Goal: Information Seeking & Learning: Compare options

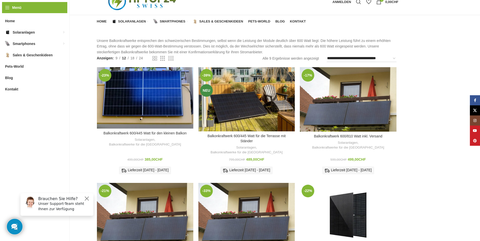
scroll to position [22, 0]
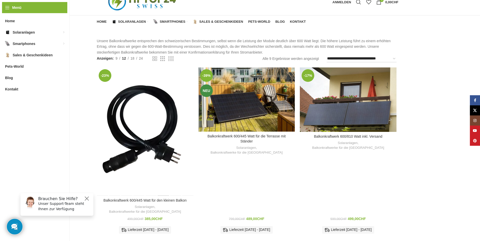
click at [162, 113] on div "Balkonkraftwerk 600/445 Watt für den kleinen Balkon" at bounding box center [163, 131] width 12 height 128
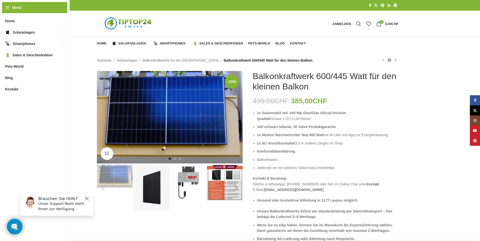
click at [235, 188] on div "Next slide" at bounding box center [236, 187] width 13 height 13
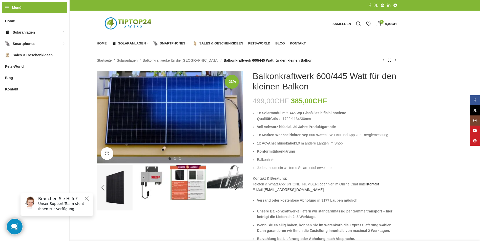
click at [200, 187] on img "4 / 8" at bounding box center [188, 183] width 36 height 36
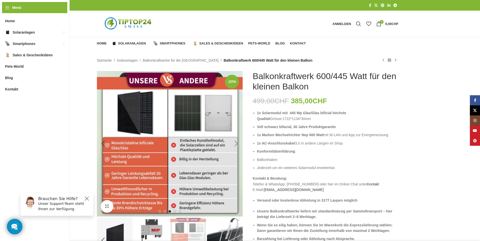
click at [235, 142] on div "Next slide" at bounding box center [236, 144] width 13 height 13
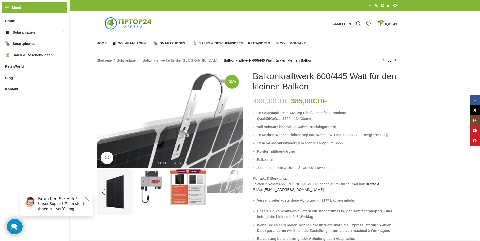
click at [239, 194] on div "Next slide" at bounding box center [236, 192] width 13 height 13
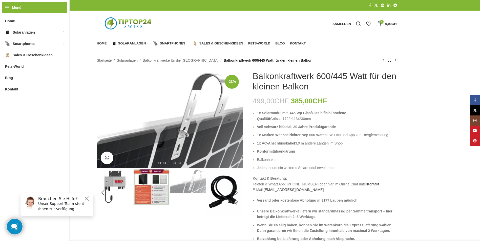
click at [239, 194] on div "Next slide" at bounding box center [236, 193] width 13 height 13
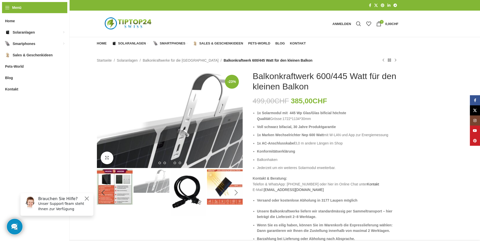
click at [239, 194] on div "Next slide" at bounding box center [236, 193] width 13 height 13
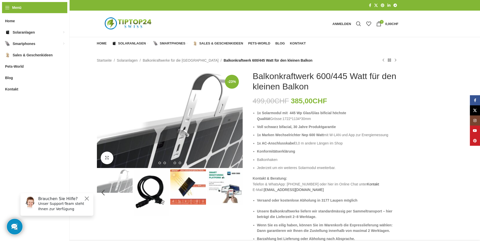
click at [239, 194] on div "Next slide" at bounding box center [236, 193] width 13 height 13
click at [222, 195] on img "8 / 8" at bounding box center [225, 187] width 36 height 36
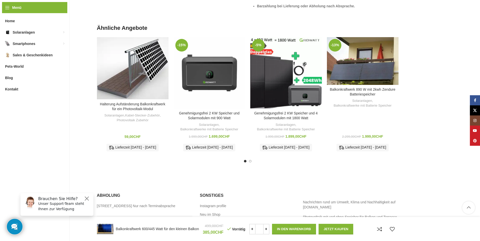
scroll to position [677, 0]
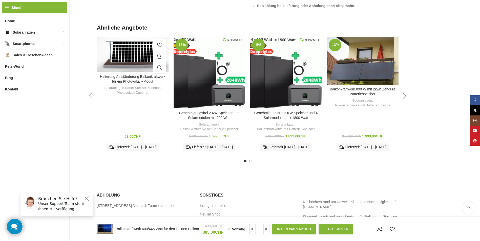
click at [130, 78] on link "Halterung Aufständerung Balkonkraftwerk für ein Photovoltaik-Modul" at bounding box center [132, 79] width 65 height 9
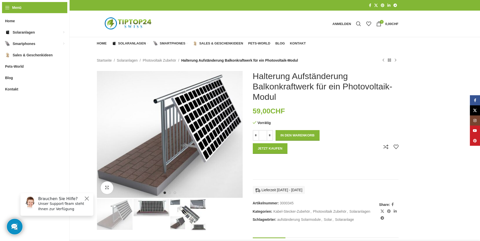
click at [186, 217] on img "3 / 3" at bounding box center [188, 214] width 36 height 31
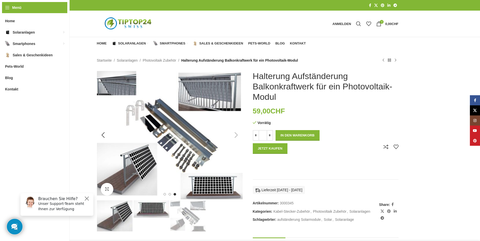
click at [236, 137] on div "Next slide" at bounding box center [236, 135] width 13 height 13
click at [235, 135] on div "Next slide" at bounding box center [236, 135] width 13 height 13
click at [104, 133] on div "Previous slide" at bounding box center [103, 135] width 13 height 13
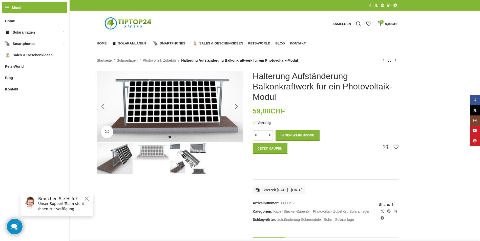
click at [236, 106] on div "Next slide" at bounding box center [236, 106] width 13 height 13
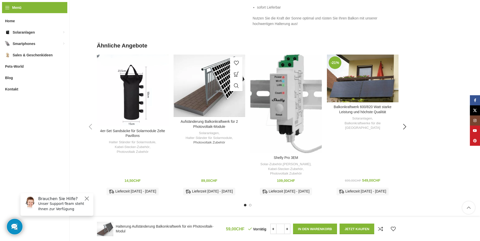
scroll to position [379, 0]
click at [406, 126] on div "Next slide" at bounding box center [404, 126] width 13 height 13
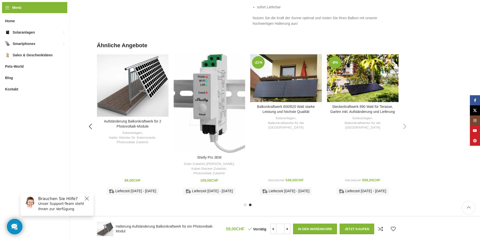
click at [406, 126] on div "Next slide" at bounding box center [404, 126] width 13 height 13
click at [404, 127] on div "Next slide" at bounding box center [404, 126] width 13 height 13
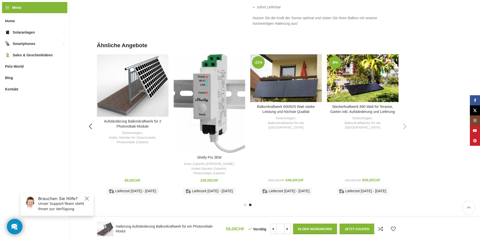
click at [404, 127] on div "Next slide" at bounding box center [404, 126] width 13 height 13
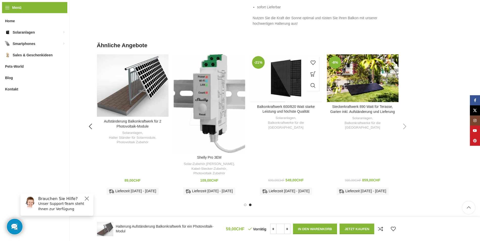
click at [279, 83] on div "Balkonkraftwerk 600/820 Watt starke Leistung und höchste Qualität" at bounding box center [277, 78] width 18 height 48
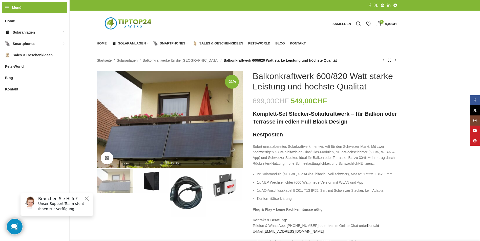
click at [152, 180] on img "2 / 4" at bounding box center [151, 181] width 36 height 24
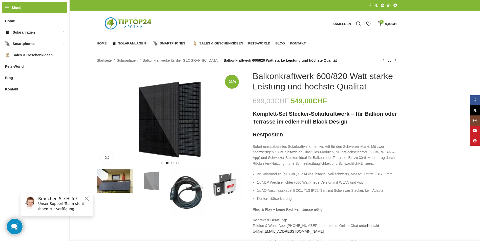
click at [172, 184] on img "3 / 4" at bounding box center [188, 193] width 36 height 48
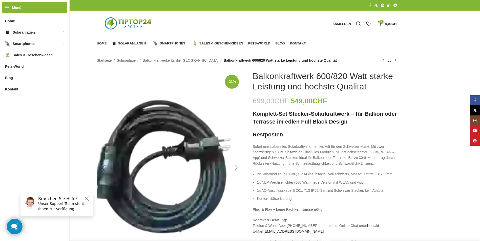
click at [232, 168] on div "Next slide" at bounding box center [236, 168] width 13 height 13
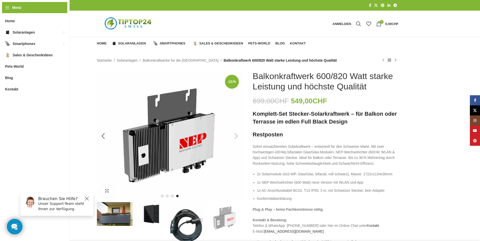
click at [236, 138] on div "Next slide" at bounding box center [236, 136] width 13 height 13
click at [237, 134] on div "Next slide" at bounding box center [236, 136] width 13 height 13
click at [102, 136] on div "Previous slide" at bounding box center [103, 136] width 13 height 13
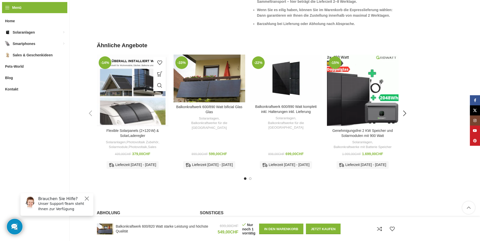
scroll to position [834, 0]
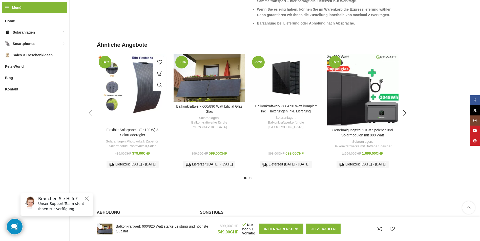
click at [126, 100] on div "Flexible Solarpanels (2×120 W) & SolarLaderegler" at bounding box center [125, 89] width 8 height 71
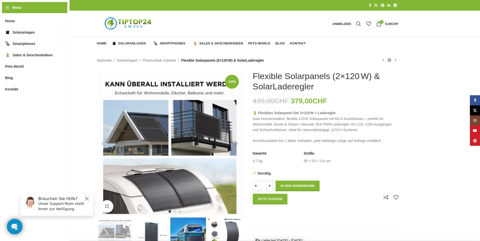
click at [236, 144] on div "Next slide" at bounding box center [236, 144] width 13 height 13
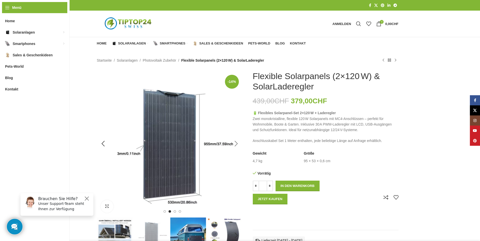
click at [236, 144] on div "Next slide" at bounding box center [236, 144] width 13 height 13
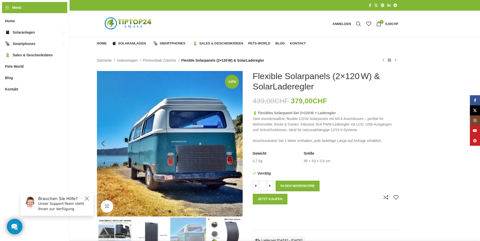
click at [236, 144] on div "Next slide" at bounding box center [236, 144] width 13 height 13
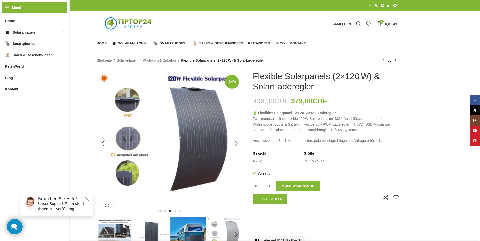
click at [236, 144] on div "Next slide" at bounding box center [236, 143] width 13 height 13
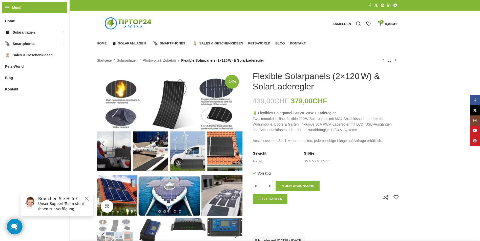
click at [235, 145] on div "Next slide" at bounding box center [236, 144] width 13 height 13
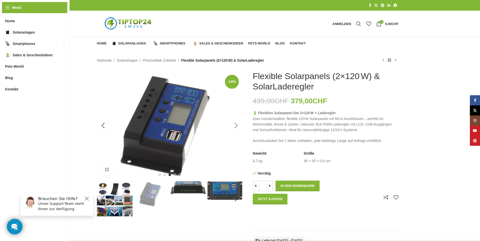
click at [236, 125] on div "Next slide" at bounding box center [236, 125] width 13 height 13
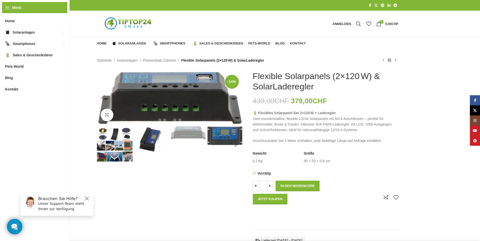
click at [238, 99] on div "Next slide" at bounding box center [236, 98] width 13 height 13
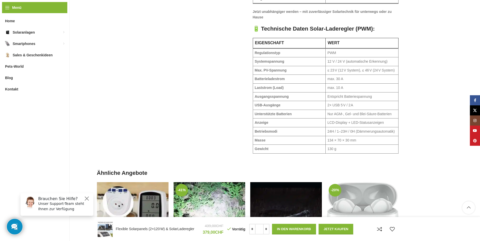
scroll to position [667, 0]
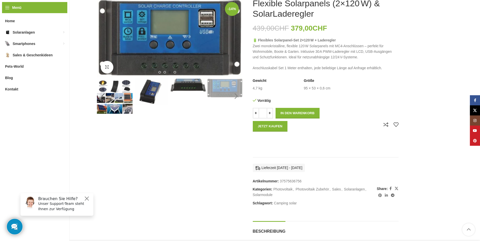
click at [236, 96] on div "Next slide" at bounding box center [236, 96] width 13 height 13
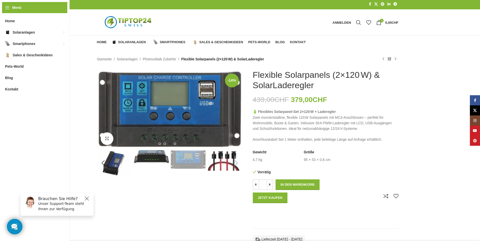
scroll to position [0, 0]
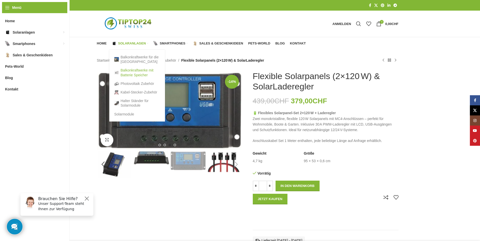
click at [125, 72] on link "Balkonkraftwerke mit Batterie Speicher" at bounding box center [136, 72] width 45 height 13
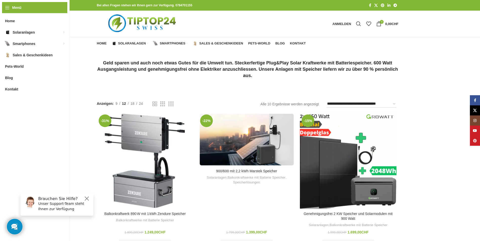
scroll to position [1, 0]
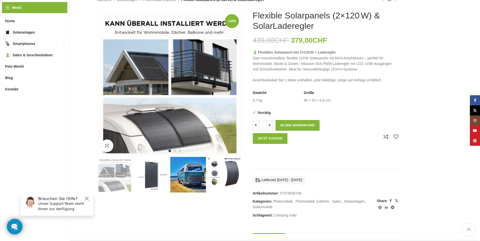
scroll to position [61, 0]
click at [235, 84] on div "Next slide" at bounding box center [236, 83] width 13 height 13
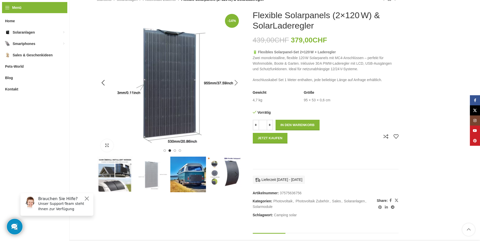
click at [235, 83] on div "Next slide" at bounding box center [236, 83] width 13 height 13
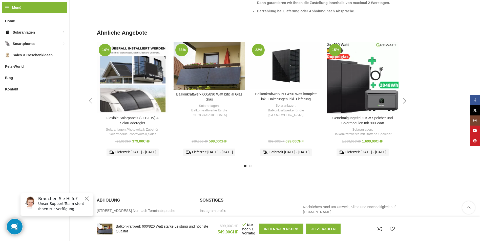
click at [407, 101] on div "Next slide" at bounding box center [404, 101] width 13 height 13
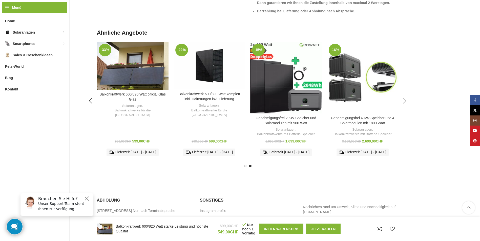
click at [405, 100] on div "Next slide" at bounding box center [404, 101] width 13 height 13
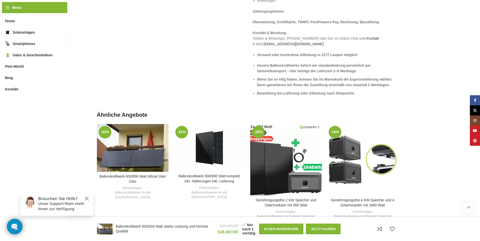
scroll to position [751, 0]
click at [86, 181] on div "Previous slide" at bounding box center [90, 183] width 13 height 13
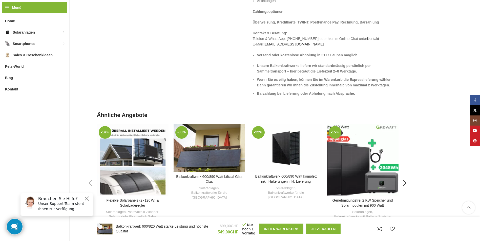
click at [86, 181] on div "Previous slide" at bounding box center [90, 183] width 13 height 13
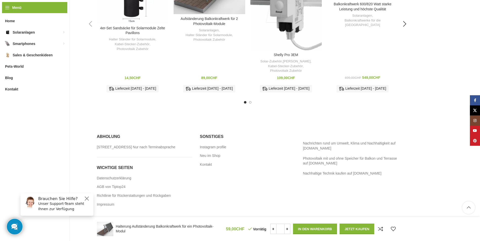
scroll to position [475, 0]
